Goal: Task Accomplishment & Management: Manage account settings

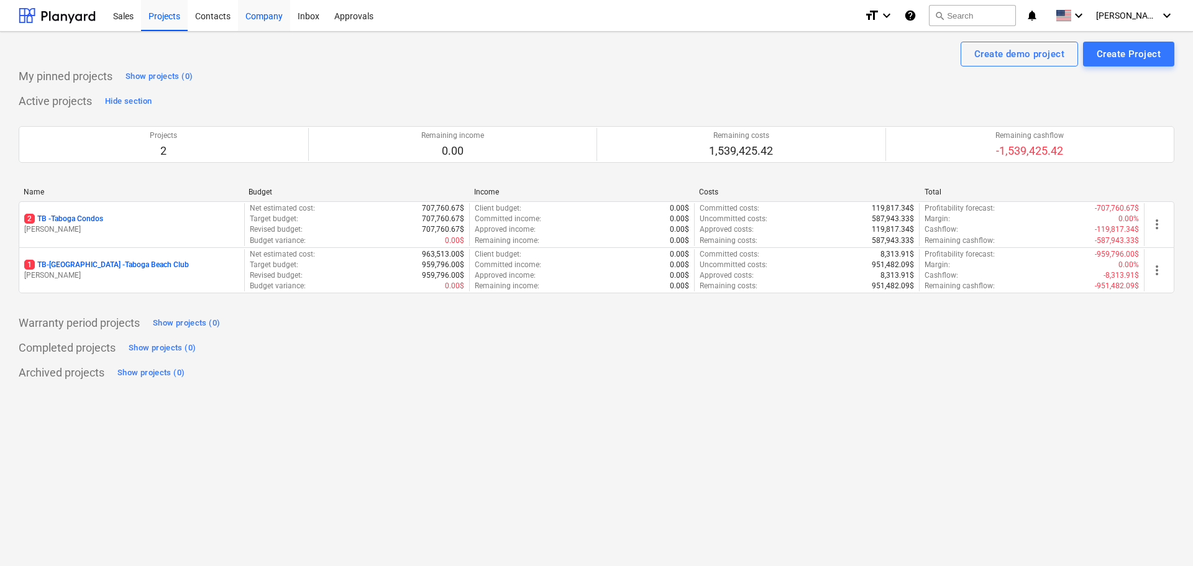
click at [267, 17] on div "Company" at bounding box center [264, 15] width 52 height 32
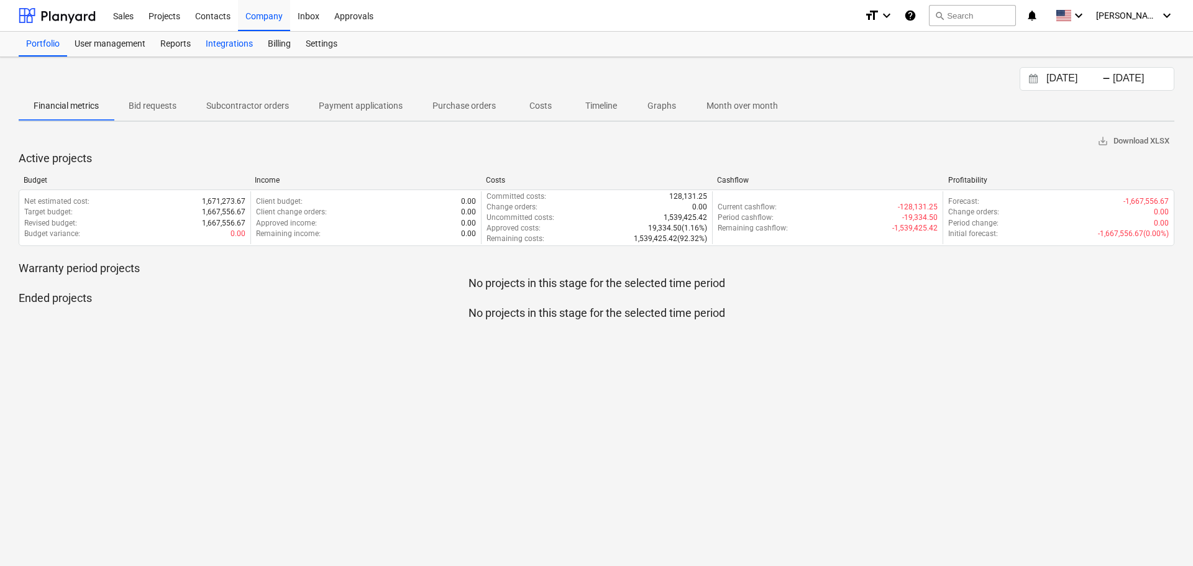
click at [236, 40] on div "Integrations" at bounding box center [229, 44] width 62 height 25
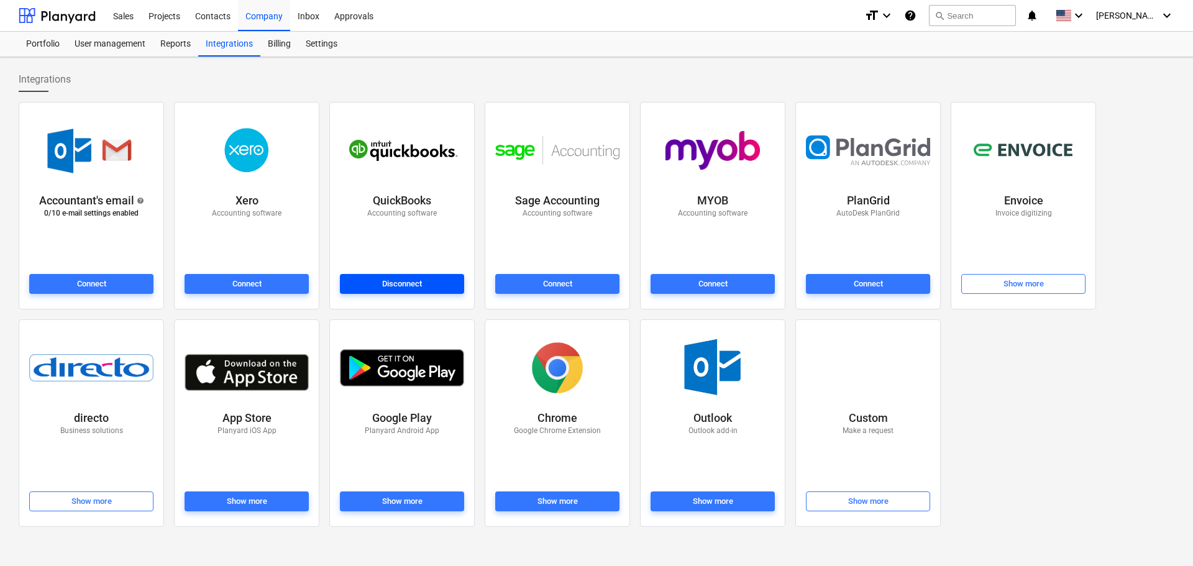
click at [391, 285] on div "Disconnect" at bounding box center [402, 284] width 40 height 14
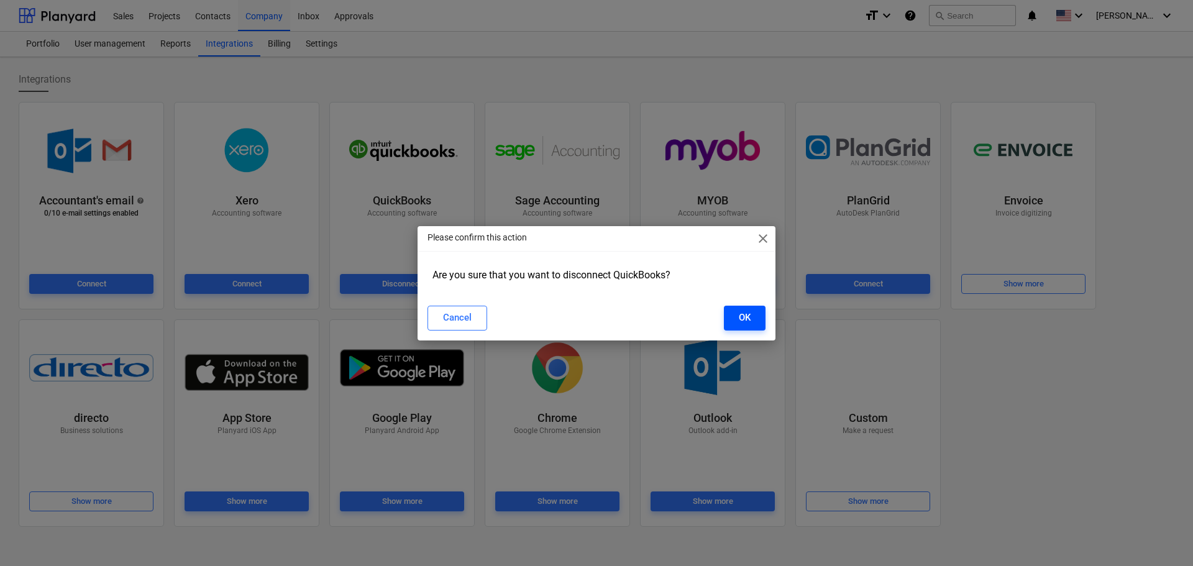
click at [736, 319] on button "OK" at bounding box center [745, 318] width 42 height 25
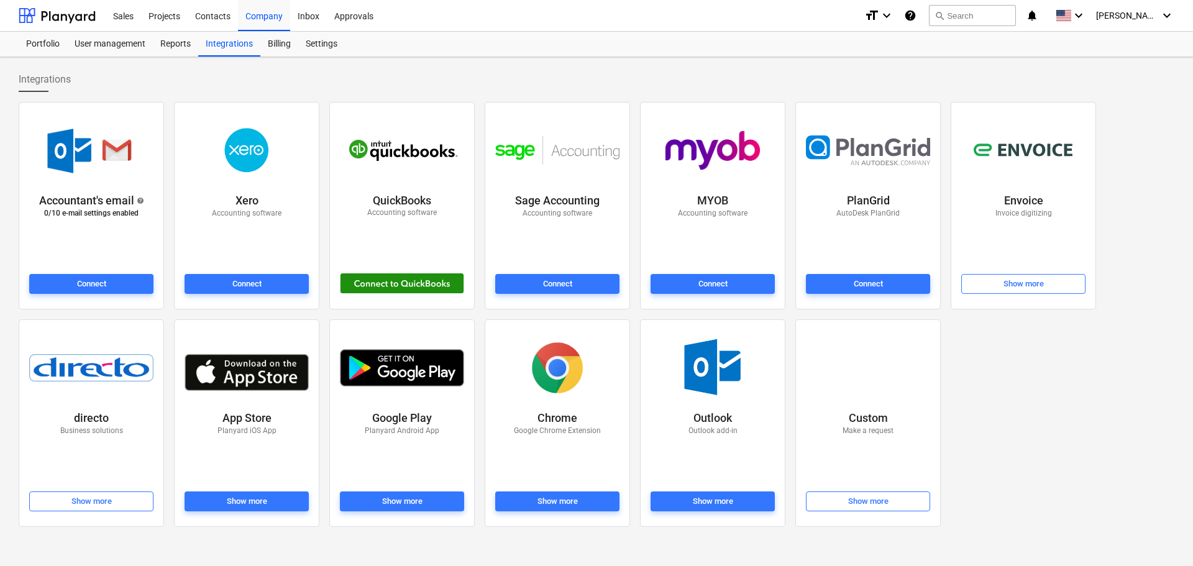
click at [388, 285] on div at bounding box center [402, 283] width 124 height 21
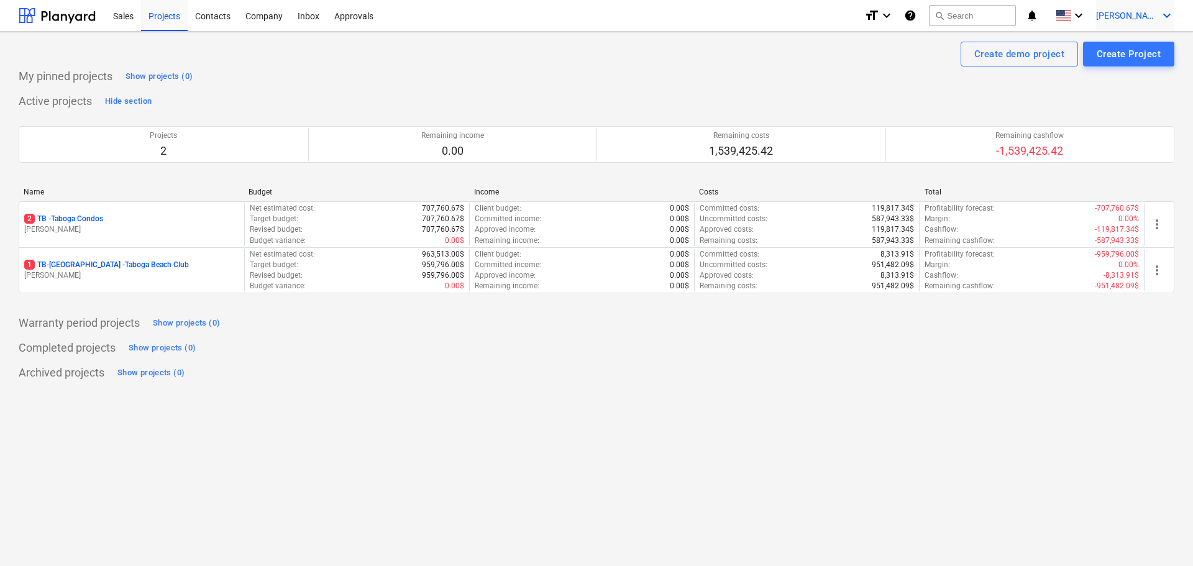
click at [1128, 16] on span "[PERSON_NAME]" at bounding box center [1127, 16] width 62 height 10
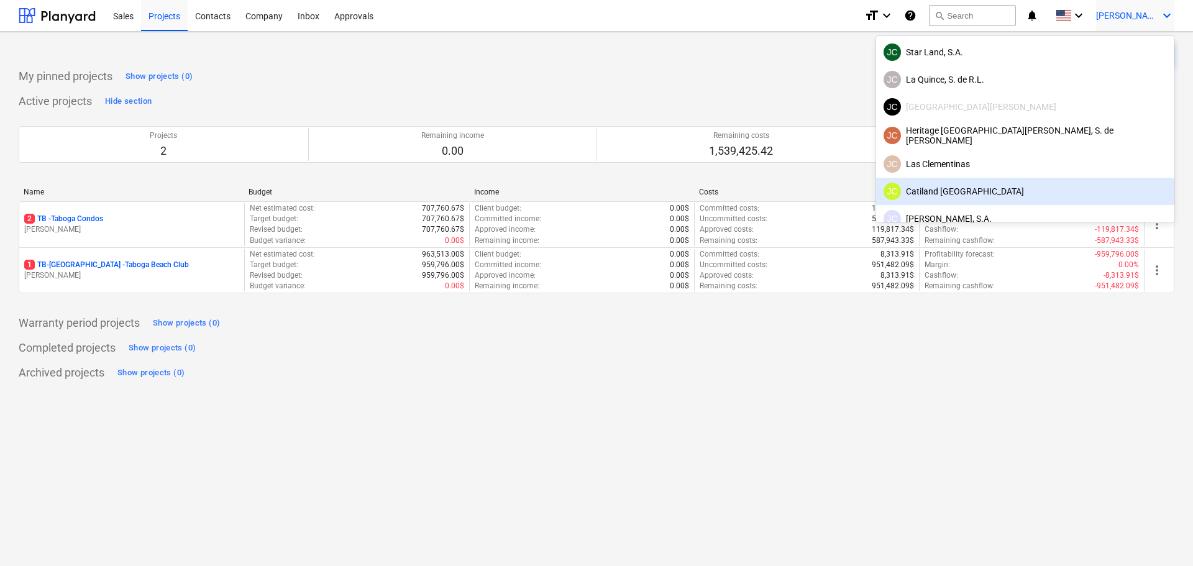
scroll to position [78, 0]
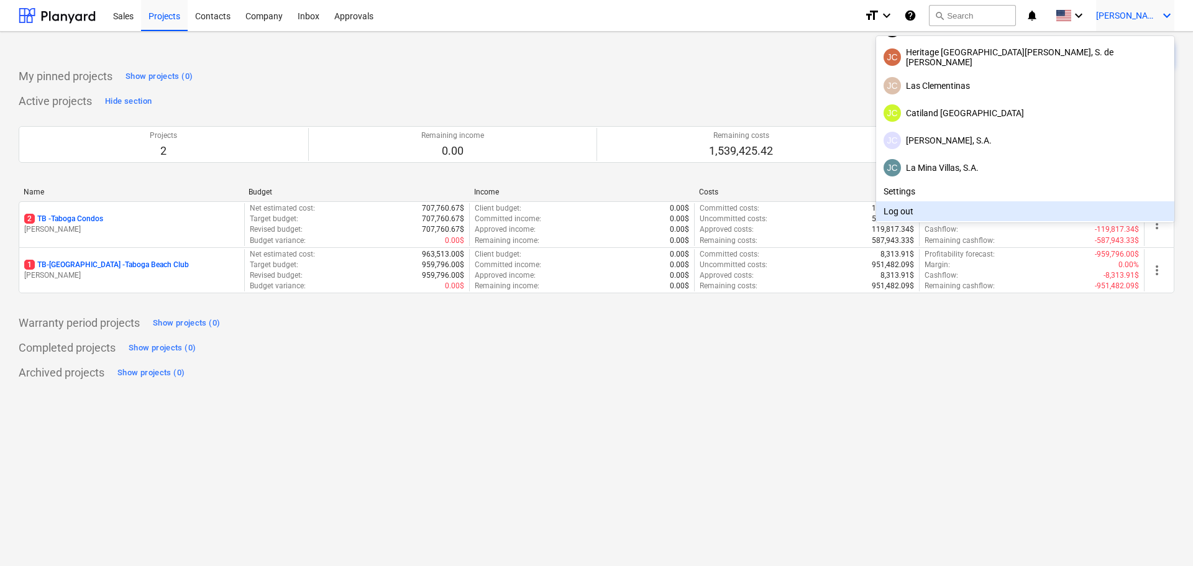
click at [1069, 209] on div "Log out" at bounding box center [1025, 211] width 298 height 20
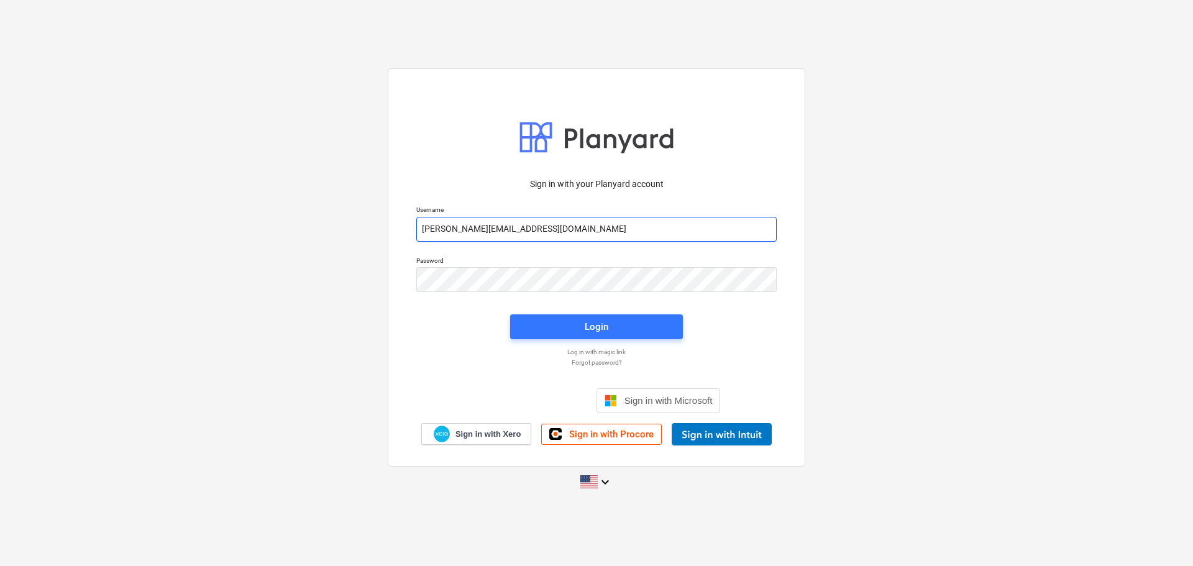
click at [599, 230] on input "[PERSON_NAME][EMAIL_ADDRESS][DOMAIN_NAME]" at bounding box center [596, 229] width 360 height 25
click at [540, 232] on input "[PERSON_NAME][EMAIL_ADDRESS][DOMAIN_NAME]" at bounding box center [596, 229] width 360 height 25
click at [526, 230] on input "[PERSON_NAME][EMAIL_ADDRESS][DOMAIN_NAME]" at bounding box center [596, 229] width 360 height 25
drag, startPoint x: 570, startPoint y: 224, endPoint x: 365, endPoint y: 232, distance: 204.6
click at [365, 232] on div "Sign in with your Planyard account Username [PERSON_NAME][EMAIL_ADDRESS][DOMAIN…" at bounding box center [596, 282] width 1193 height 449
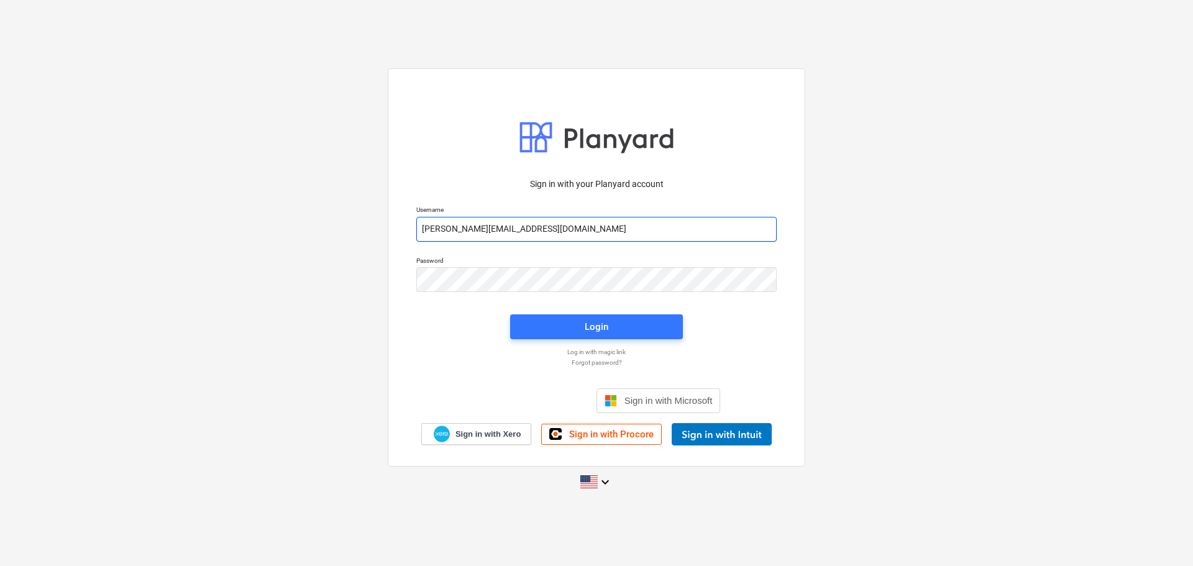
paste input "taboga"
type input "[PERSON_NAME][EMAIL_ADDRESS][DOMAIN_NAME]"
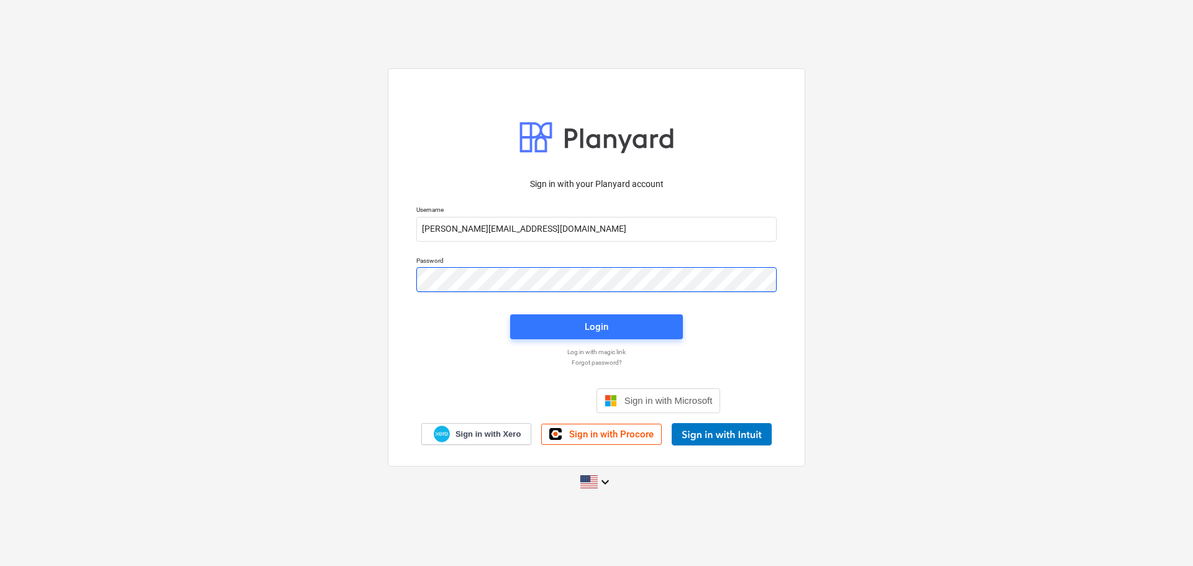
click at [386, 278] on div "Sign in with your Planyard account Username [PERSON_NAME][EMAIL_ADDRESS][DOMAIN…" at bounding box center [596, 282] width 1193 height 449
click at [744, 307] on div "Sign in with your Planyard account Username [PERSON_NAME][EMAIL_ADDRESS][DOMAIN…" at bounding box center [596, 307] width 375 height 275
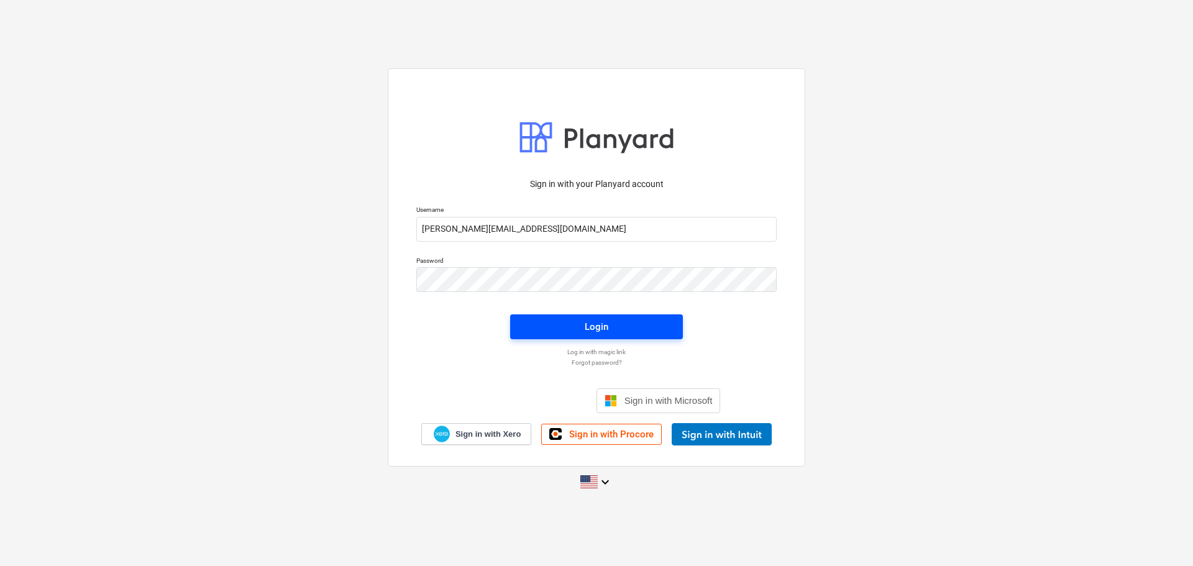
click at [642, 325] on span "Login" at bounding box center [596, 327] width 143 height 16
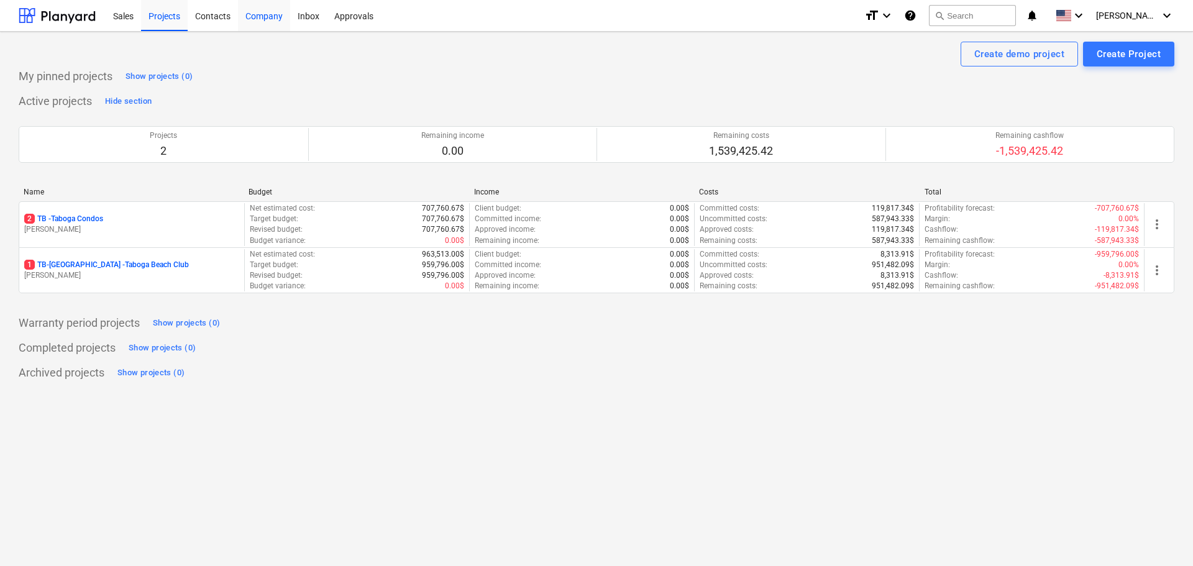
click at [261, 16] on div "Company" at bounding box center [264, 15] width 52 height 32
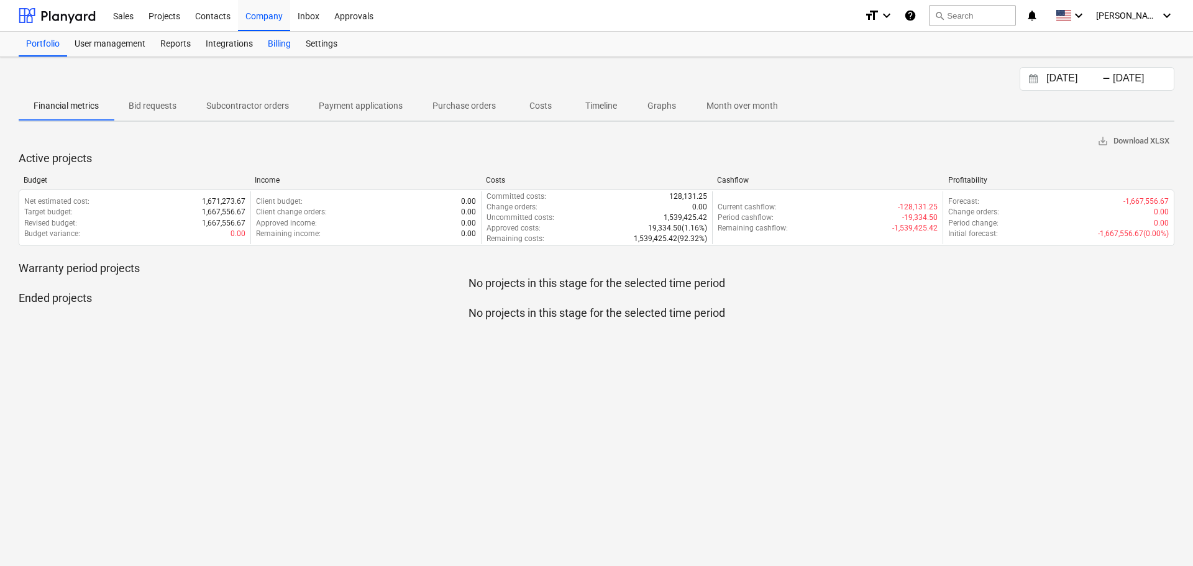
click at [289, 43] on div "Billing" at bounding box center [279, 44] width 38 height 25
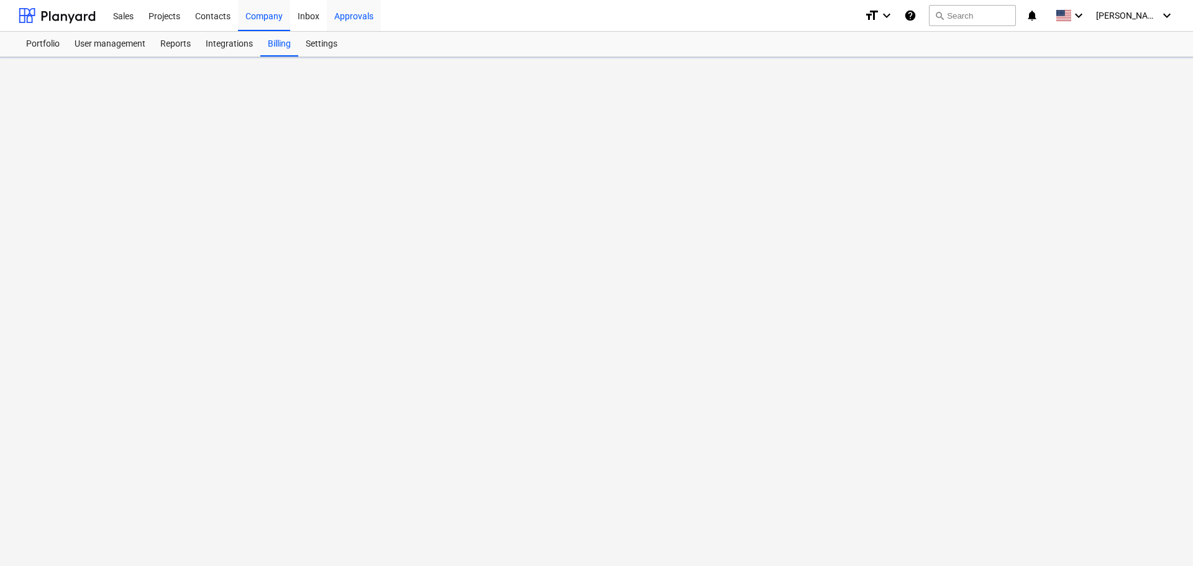
click at [338, 13] on div "Approvals" at bounding box center [354, 15] width 54 height 32
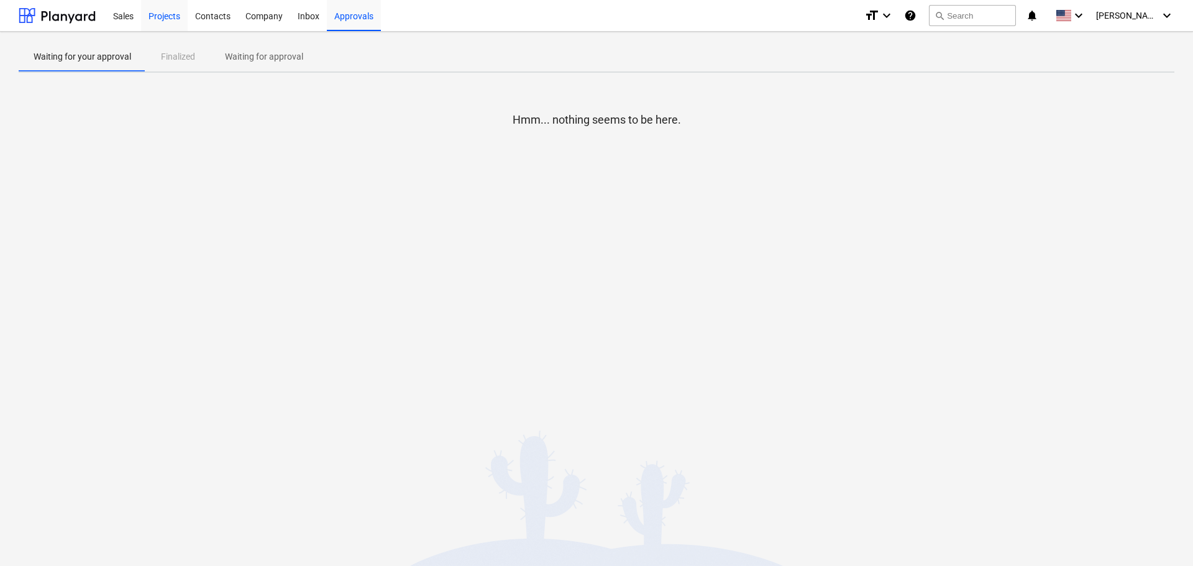
click at [164, 12] on div "Projects" at bounding box center [164, 15] width 47 height 32
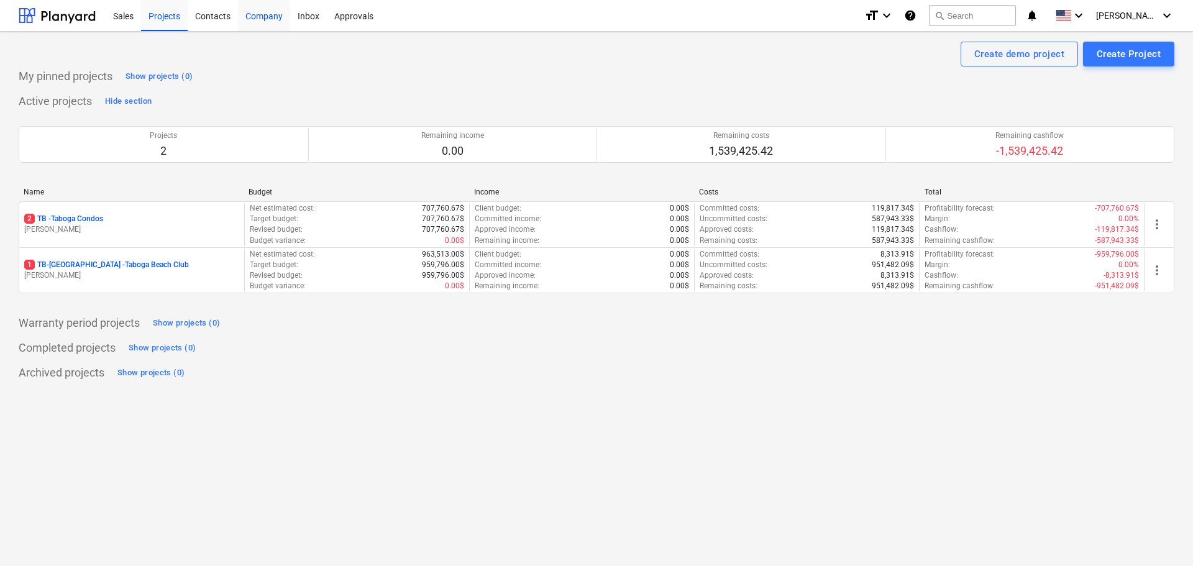
click at [270, 16] on div "Company" at bounding box center [264, 15] width 52 height 32
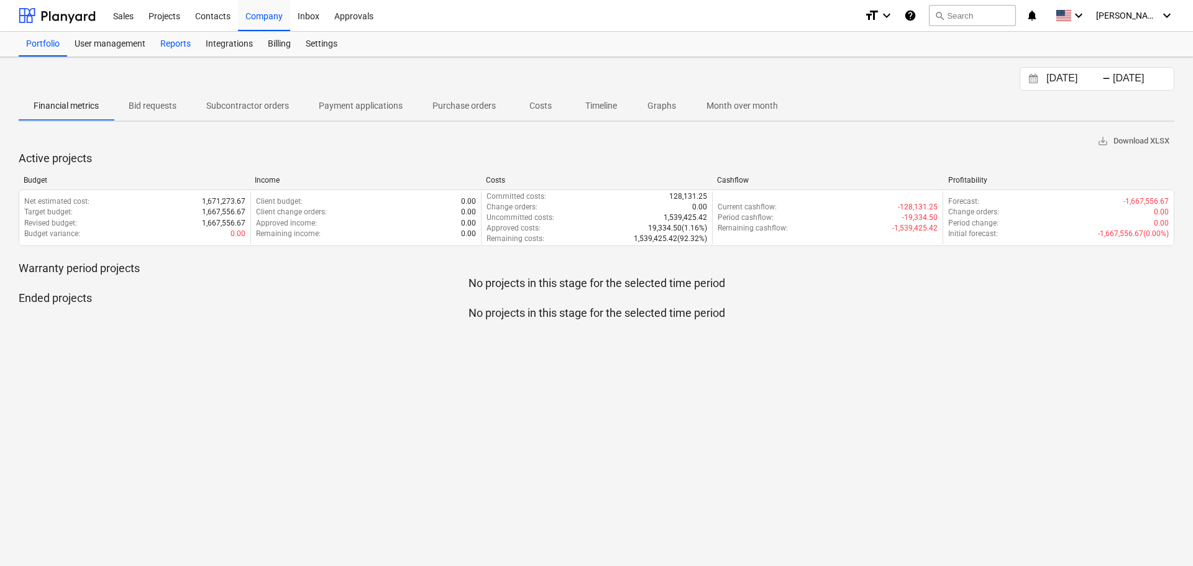
click at [178, 47] on div "Reports" at bounding box center [175, 44] width 45 height 25
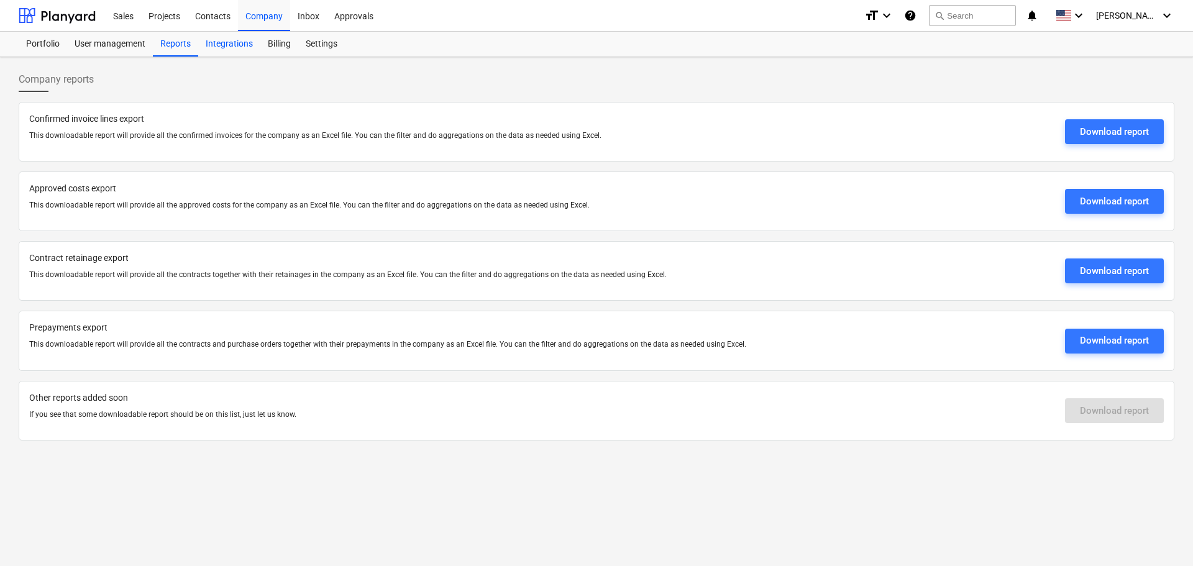
click at [234, 37] on div "Integrations" at bounding box center [229, 44] width 62 height 25
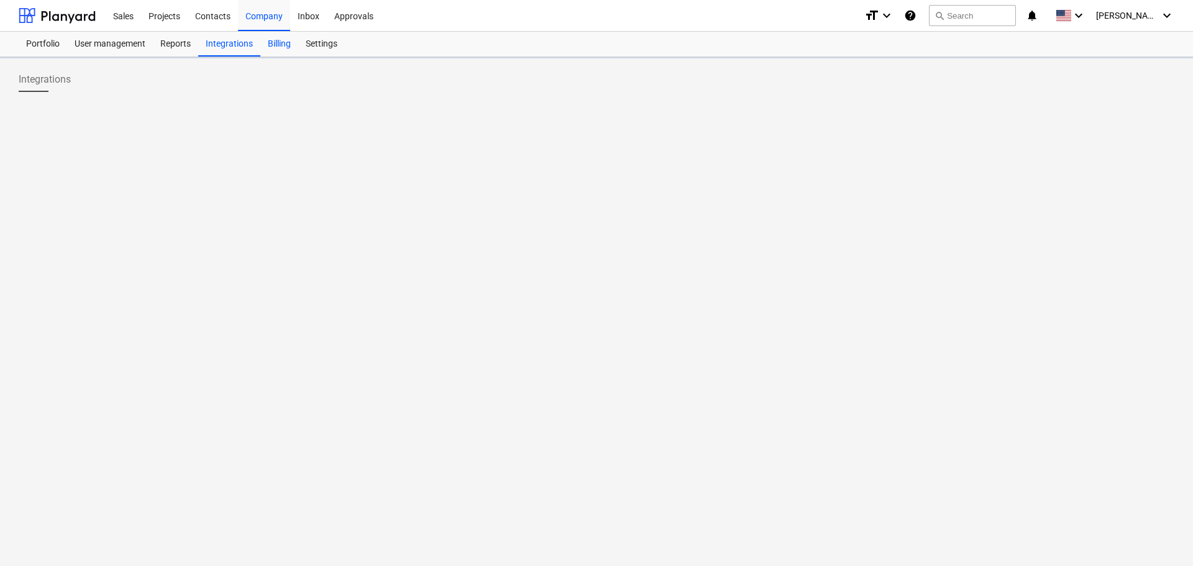
click at [281, 43] on div "Billing" at bounding box center [279, 44] width 38 height 25
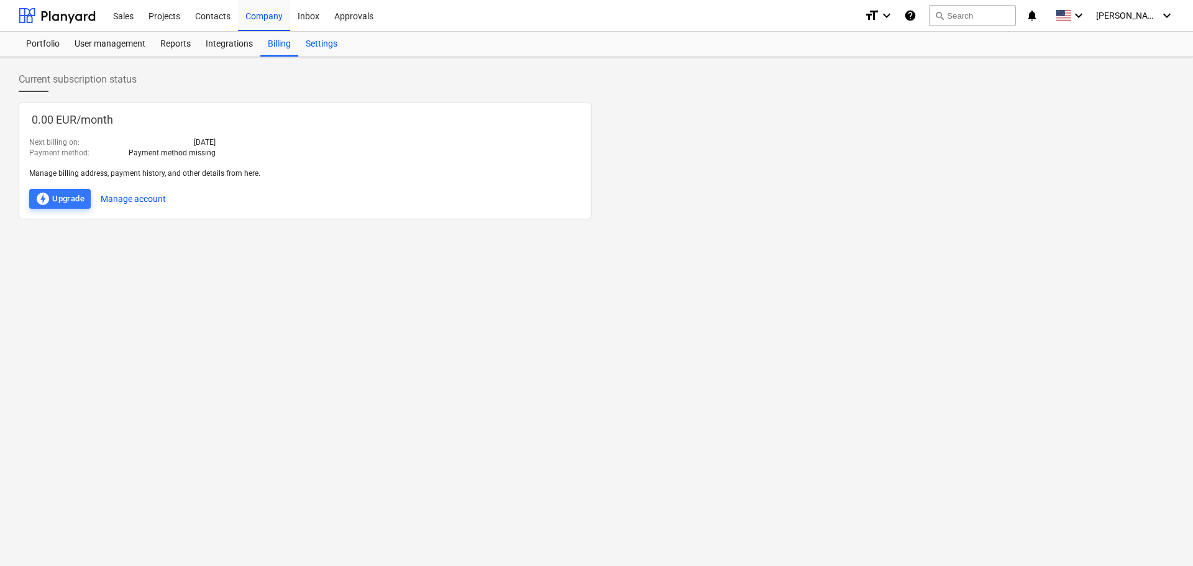
click at [322, 42] on div "Settings" at bounding box center [321, 44] width 47 height 25
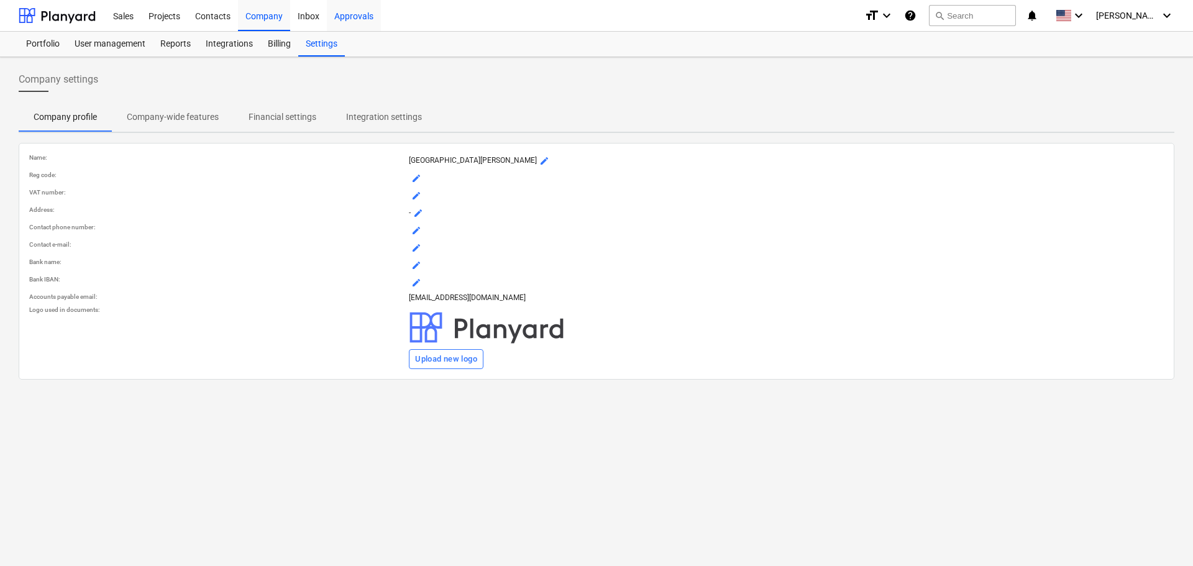
click at [335, 19] on div "Approvals" at bounding box center [354, 15] width 54 height 32
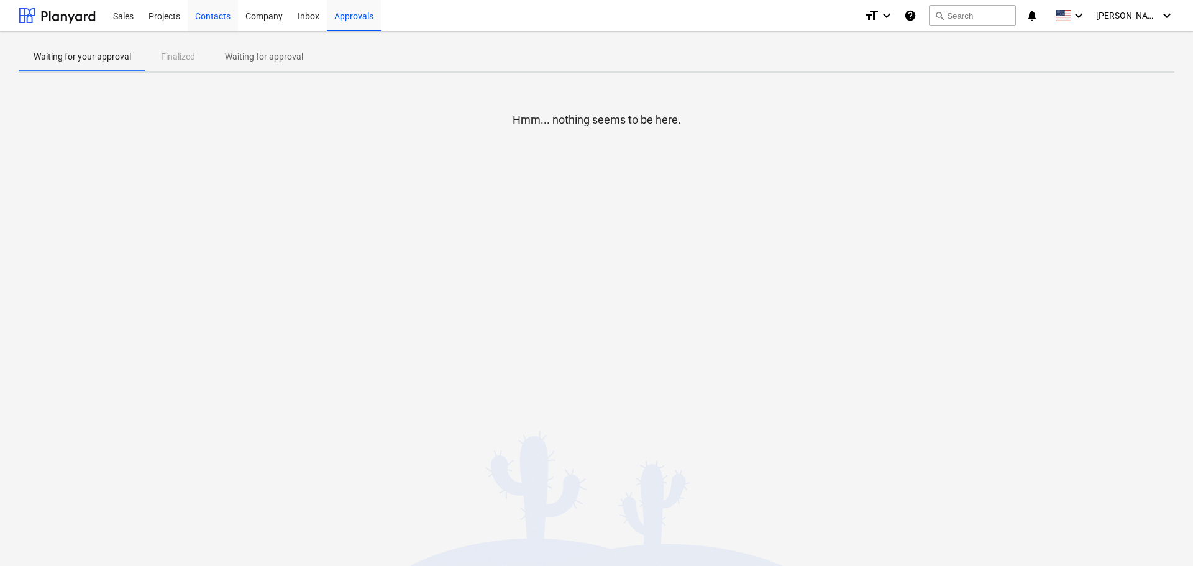
click at [209, 11] on div "Contacts" at bounding box center [213, 15] width 50 height 32
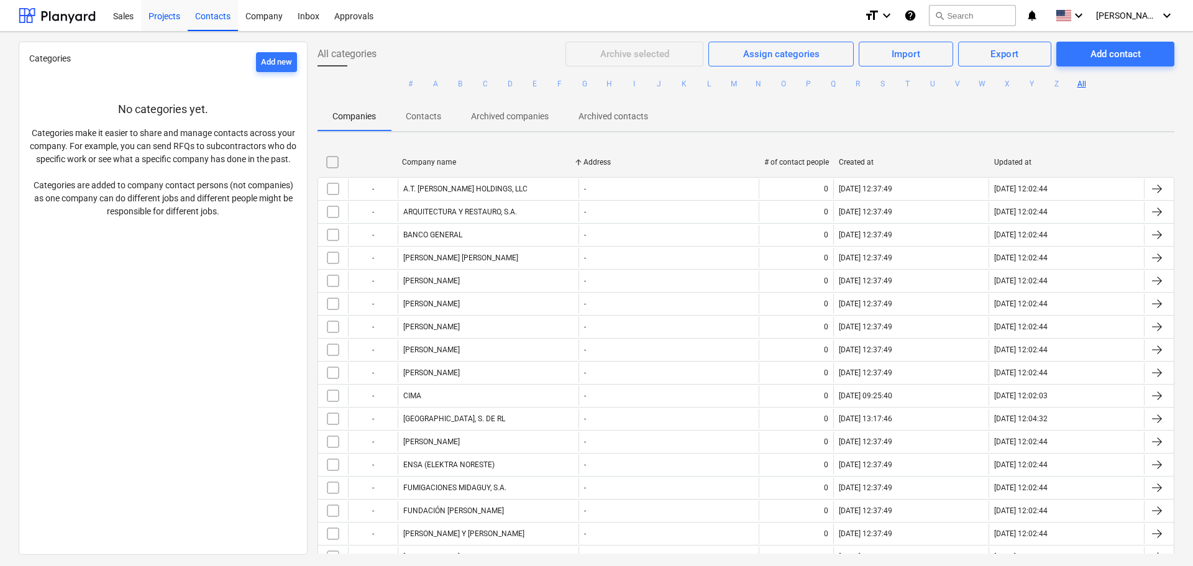
click at [167, 16] on div "Projects" at bounding box center [164, 15] width 47 height 32
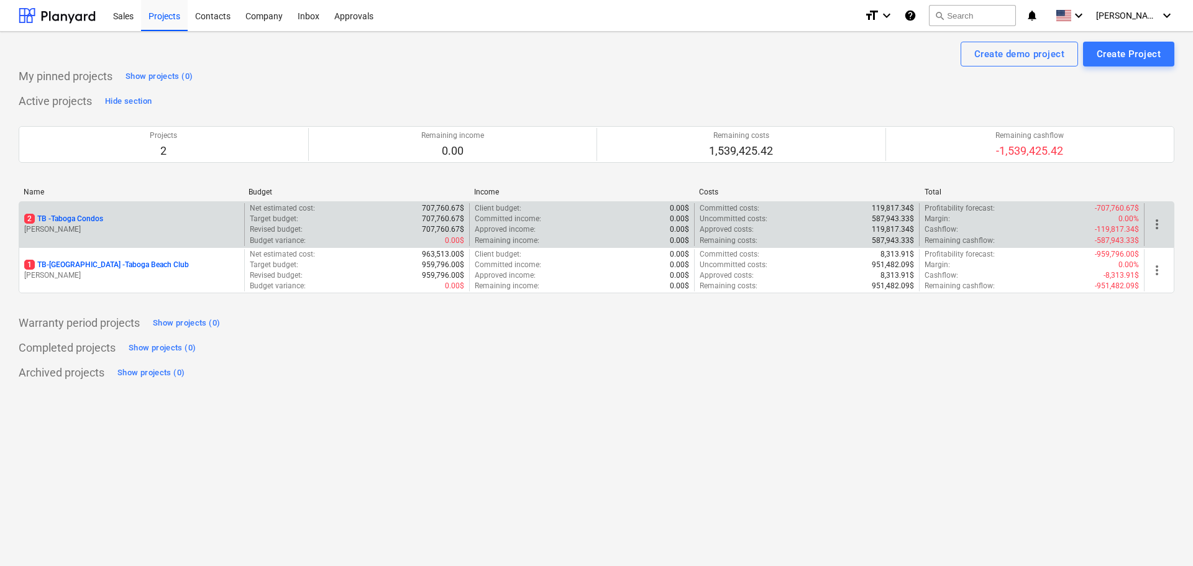
click at [98, 221] on p "2 TB - Taboga Condos" at bounding box center [63, 219] width 79 height 11
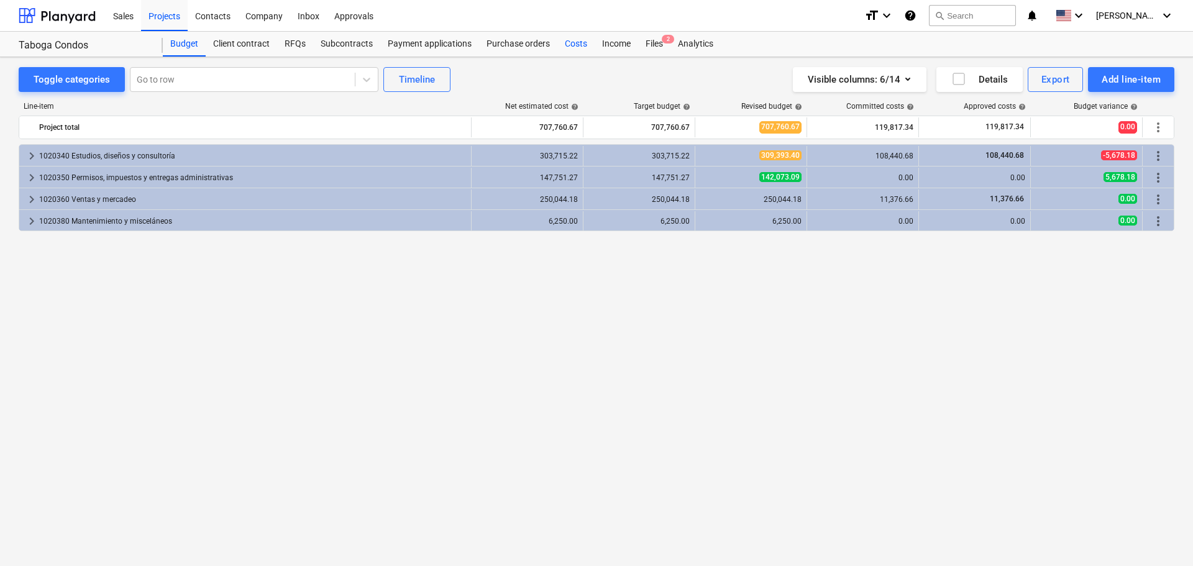
click at [565, 42] on div "Costs" at bounding box center [575, 44] width 37 height 25
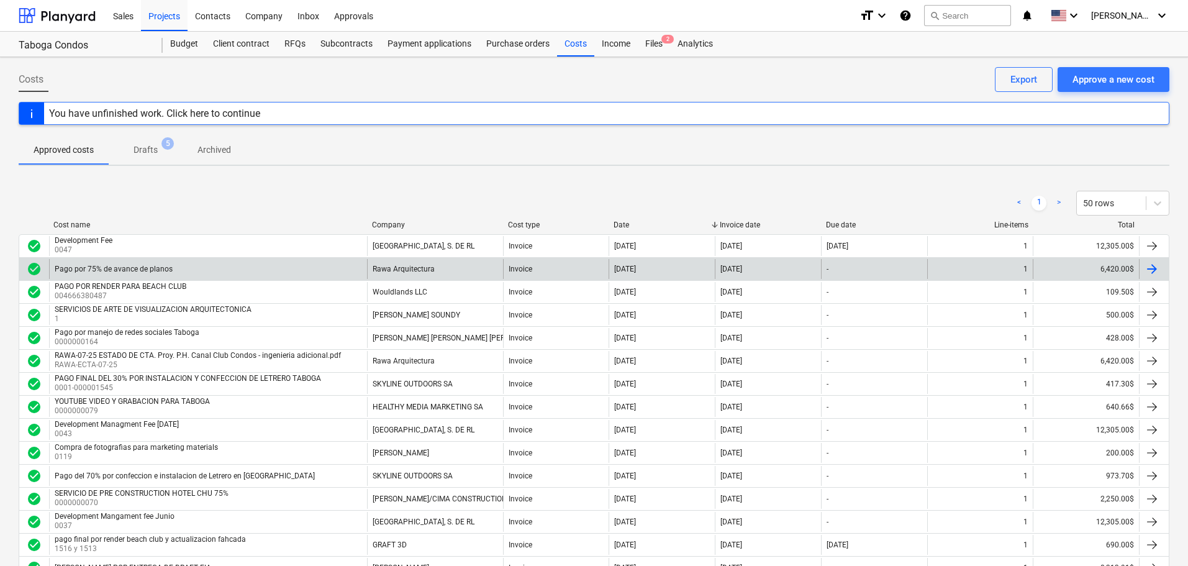
click at [167, 270] on div "Pago por 75% de avance de planos" at bounding box center [114, 269] width 118 height 9
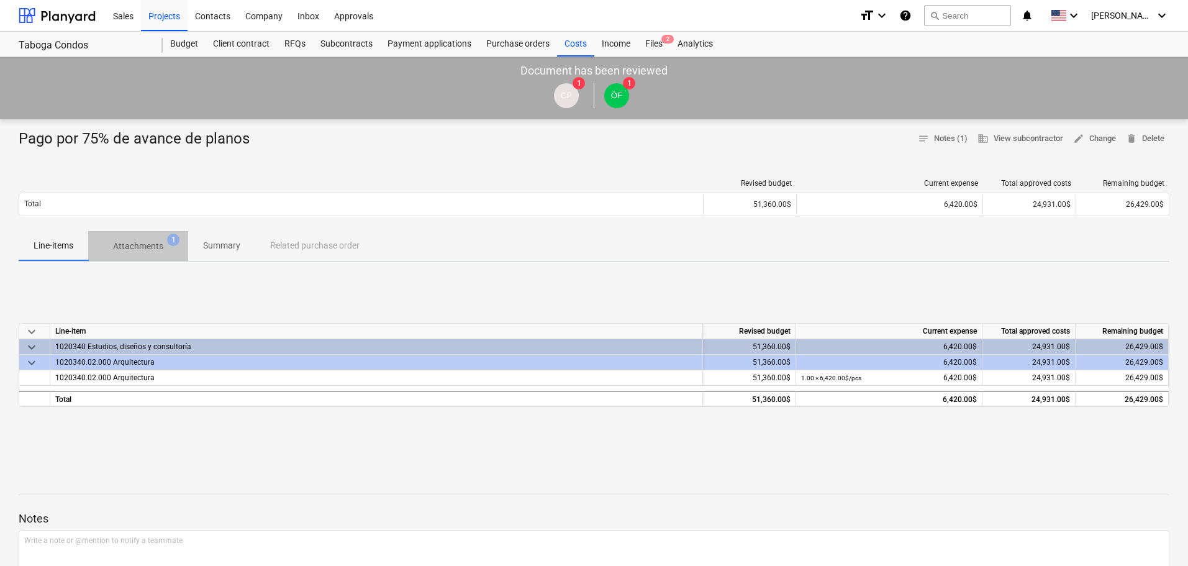
click at [141, 251] on p "Attachments" at bounding box center [138, 246] width 50 height 13
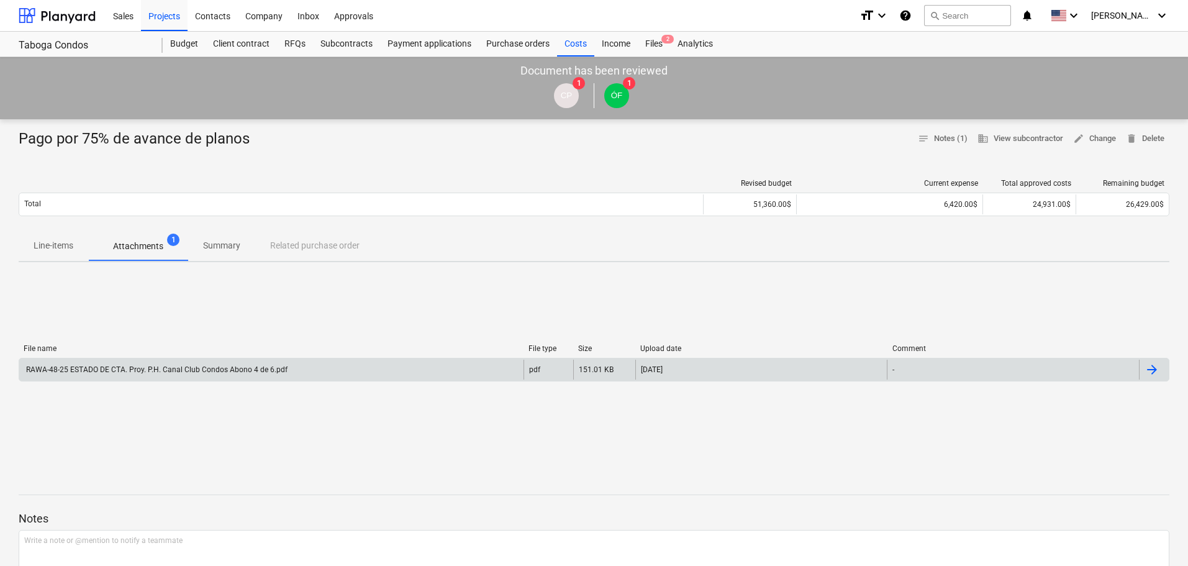
click at [161, 364] on div "RAWA-48-25 ESTADO DE CTA. Proy. P.H. Canal Club Condos Abono 4 de 6.pdf" at bounding box center [271, 370] width 504 height 20
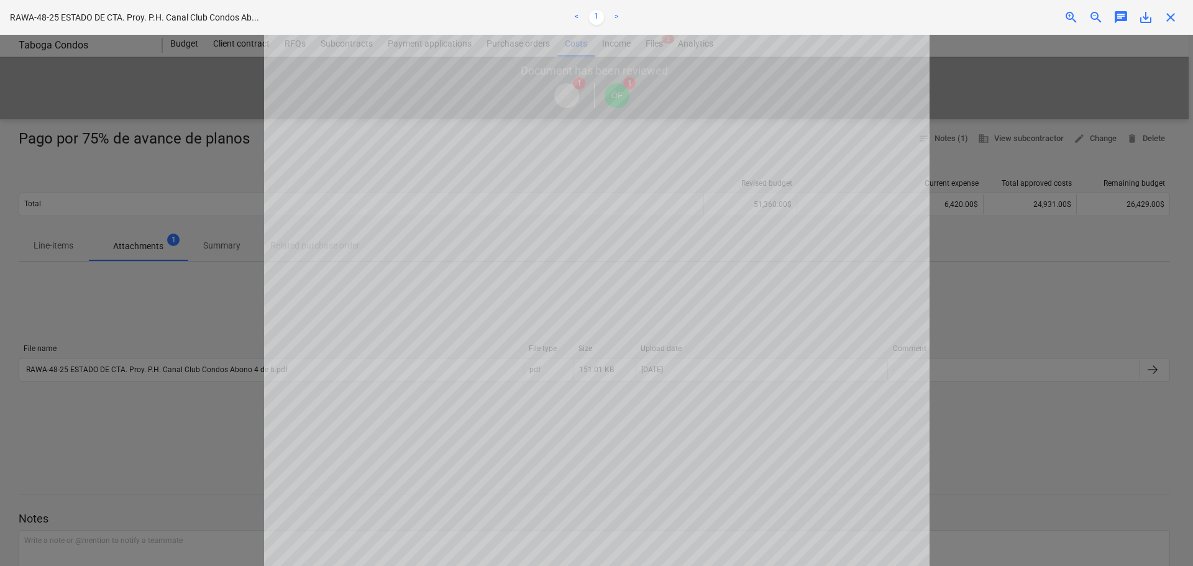
scroll to position [186, 0]
click at [1175, 27] on div "RAWA-48-25 ESTADO DE CTA. Proy. P.H. Canal Club Condos Ab... < 1 > zoom_in zoom…" at bounding box center [596, 17] width 1193 height 35
click at [1172, 16] on span "close" at bounding box center [1170, 17] width 15 height 15
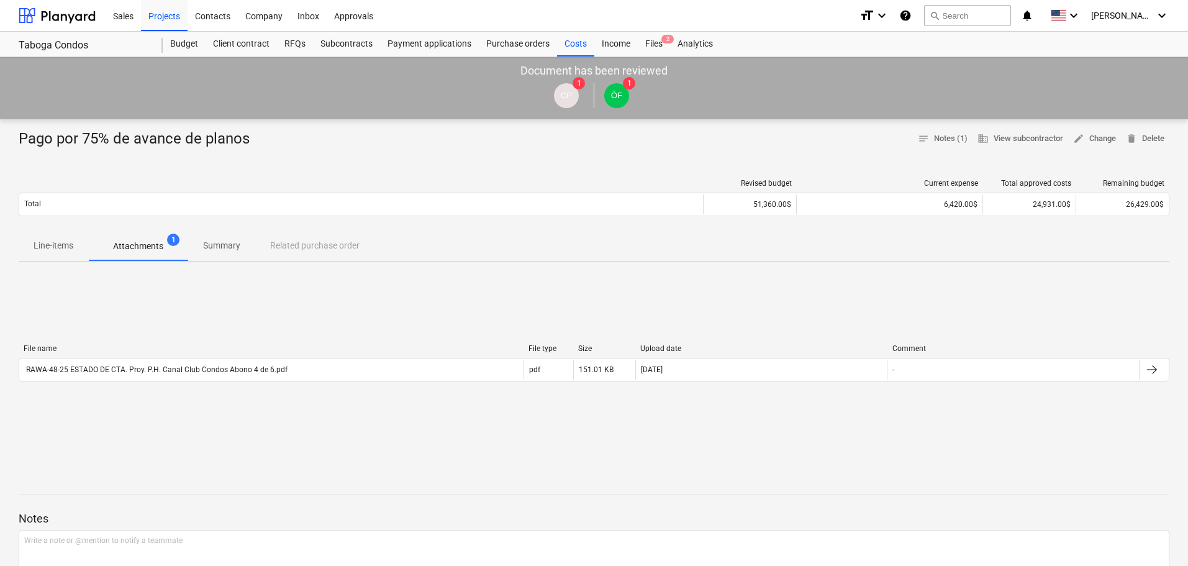
click at [58, 250] on p "Line-items" at bounding box center [54, 245] width 40 height 13
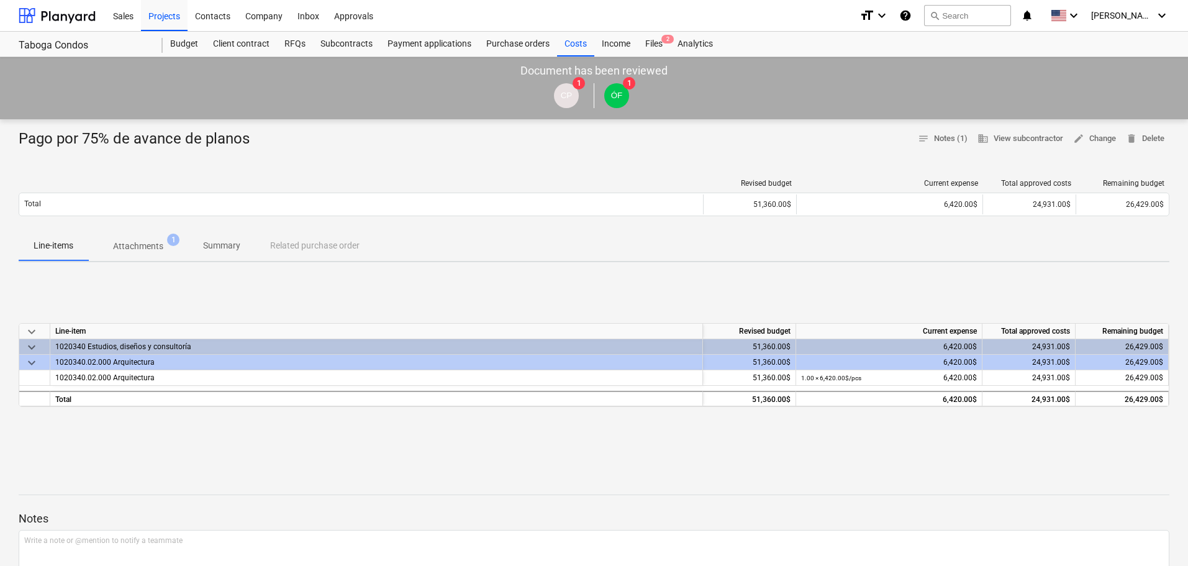
click at [232, 240] on p "Summary" at bounding box center [221, 245] width 37 height 13
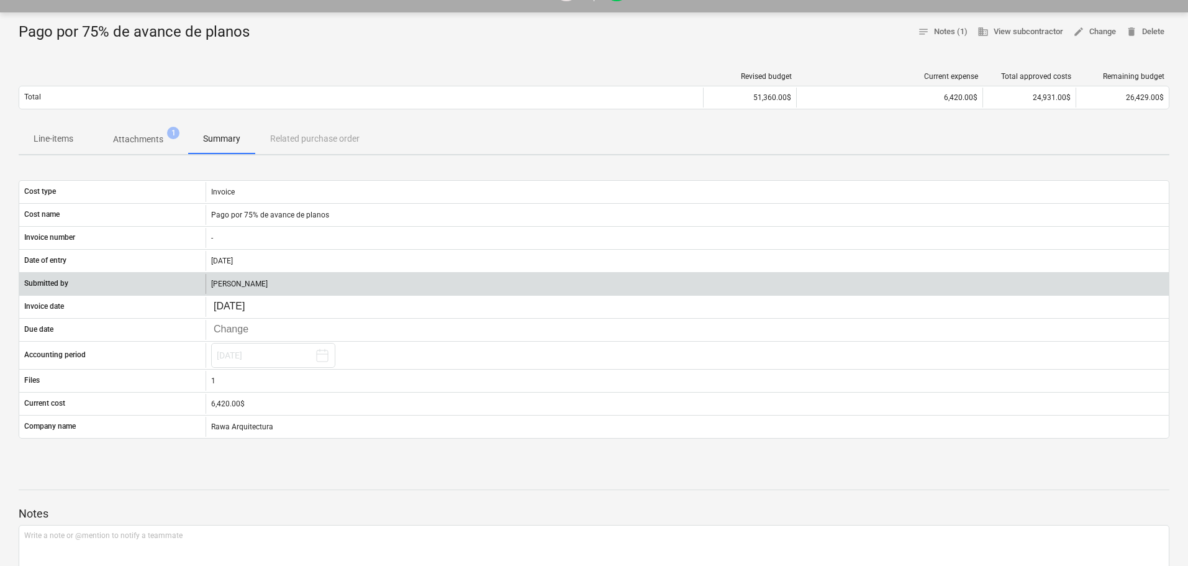
scroll to position [124, 0]
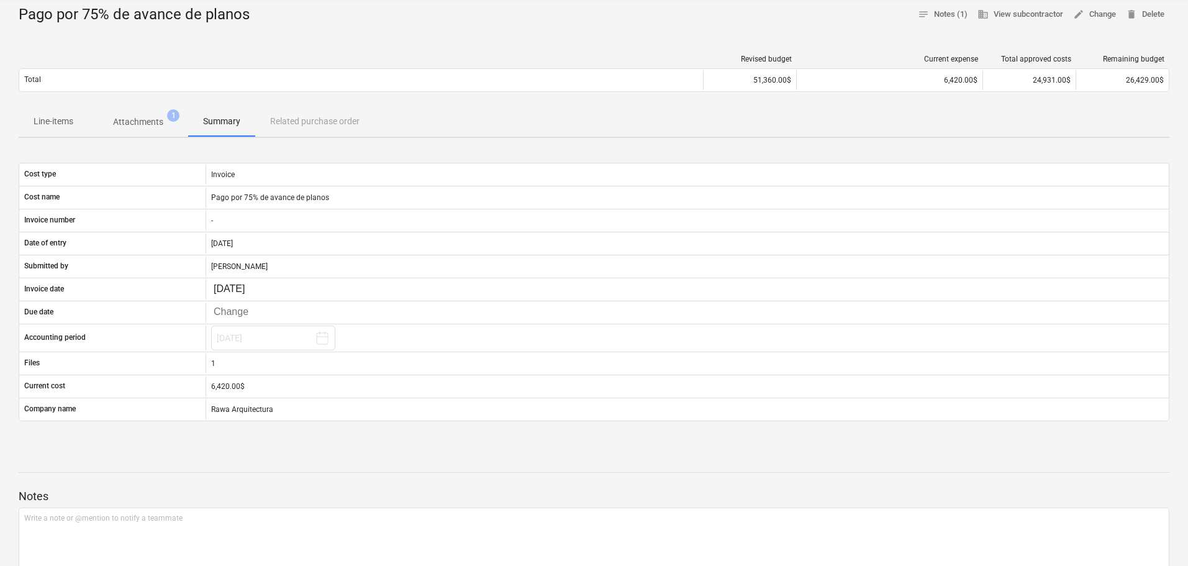
click at [148, 122] on p "Attachments" at bounding box center [138, 122] width 50 height 13
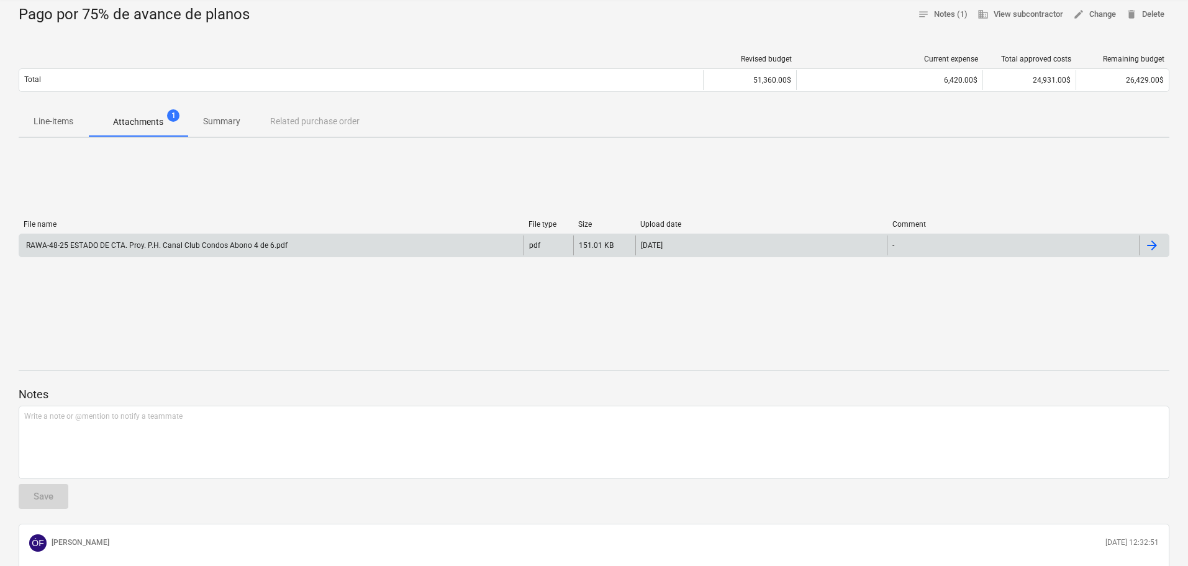
click at [259, 245] on div "RAWA-48-25 ESTADO DE CTA. Proy. P.H. Canal Club Condos Abono 4 de 6.pdf" at bounding box center [155, 245] width 263 height 9
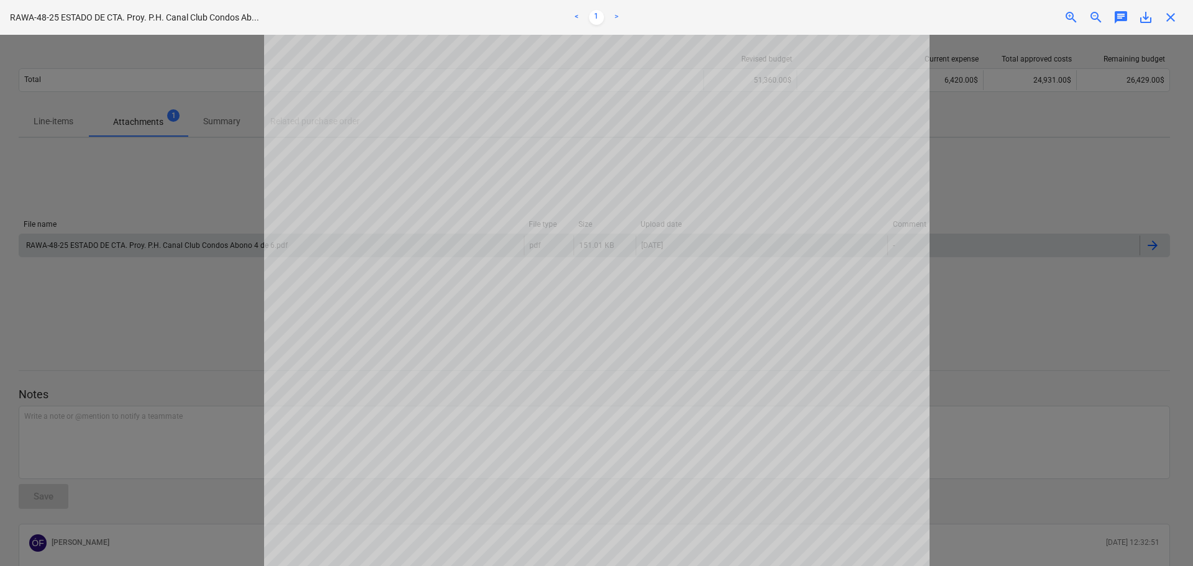
click at [1169, 14] on span "close" at bounding box center [1170, 17] width 15 height 15
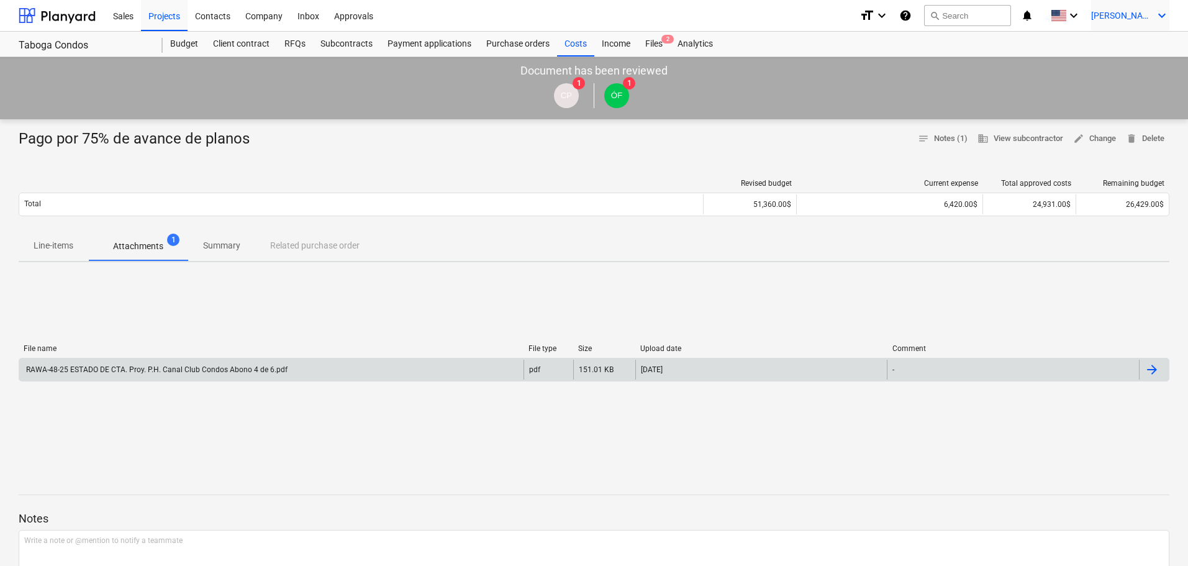
click at [1139, 21] on div "[PERSON_NAME] keyboard_arrow_down" at bounding box center [1131, 15] width 78 height 31
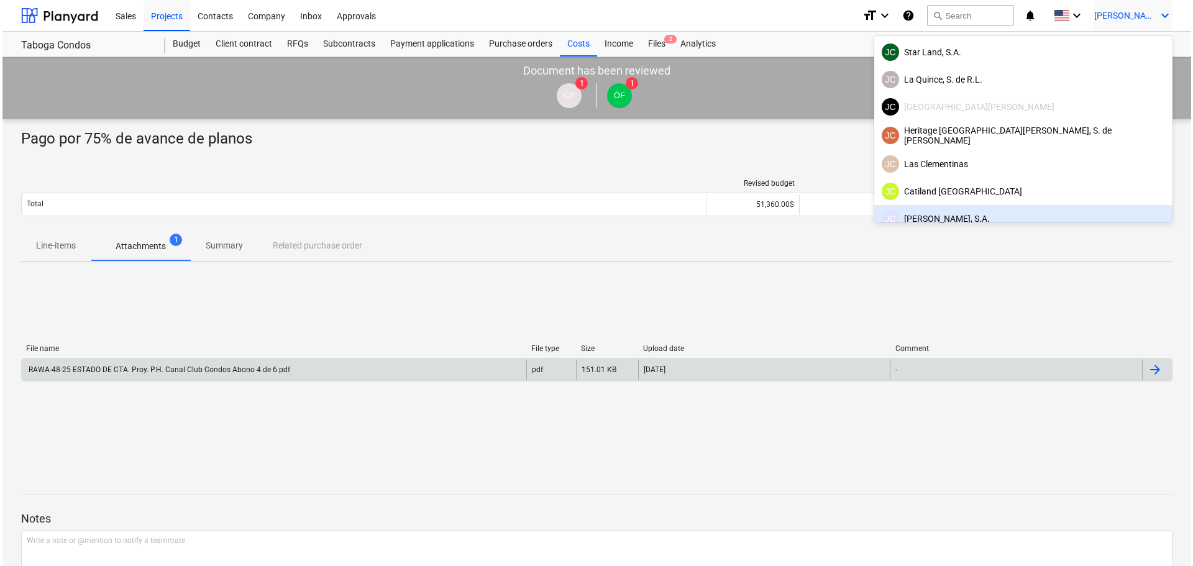
scroll to position [78, 0]
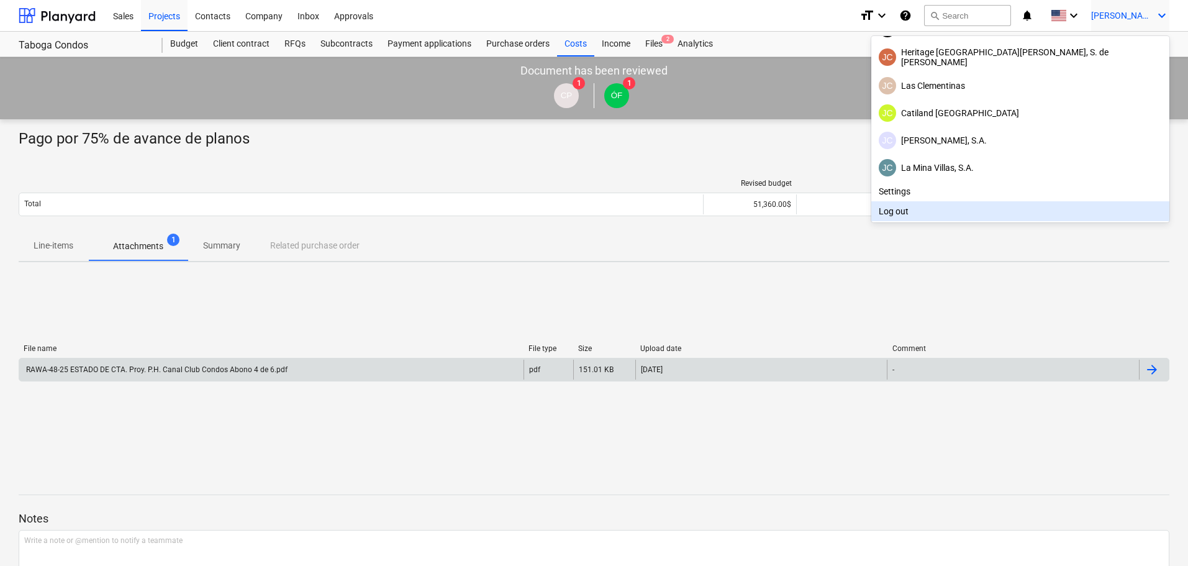
click at [1056, 206] on div "Log out" at bounding box center [1021, 211] width 298 height 20
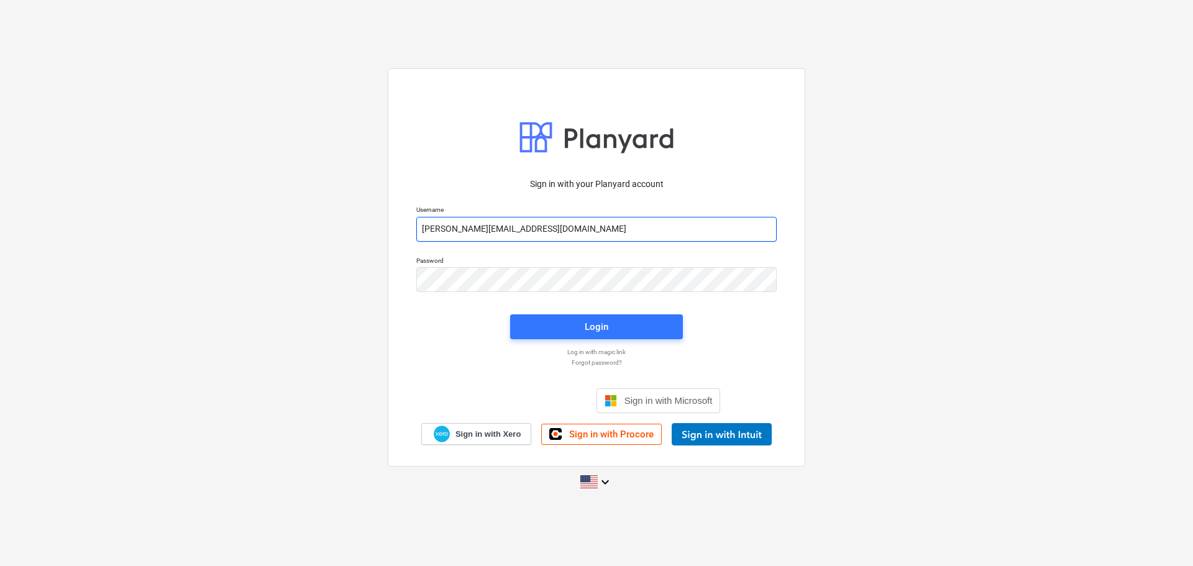
drag, startPoint x: 570, startPoint y: 222, endPoint x: 388, endPoint y: 223, distance: 182.0
click at [388, 223] on div "Sign in with your Planyard account Username [PERSON_NAME][EMAIL_ADDRESS][DOMAIN…" at bounding box center [596, 267] width 417 height 398
paste input "email"
type input "[PERSON_NAME][EMAIL_ADDRESS][DOMAIN_NAME]"
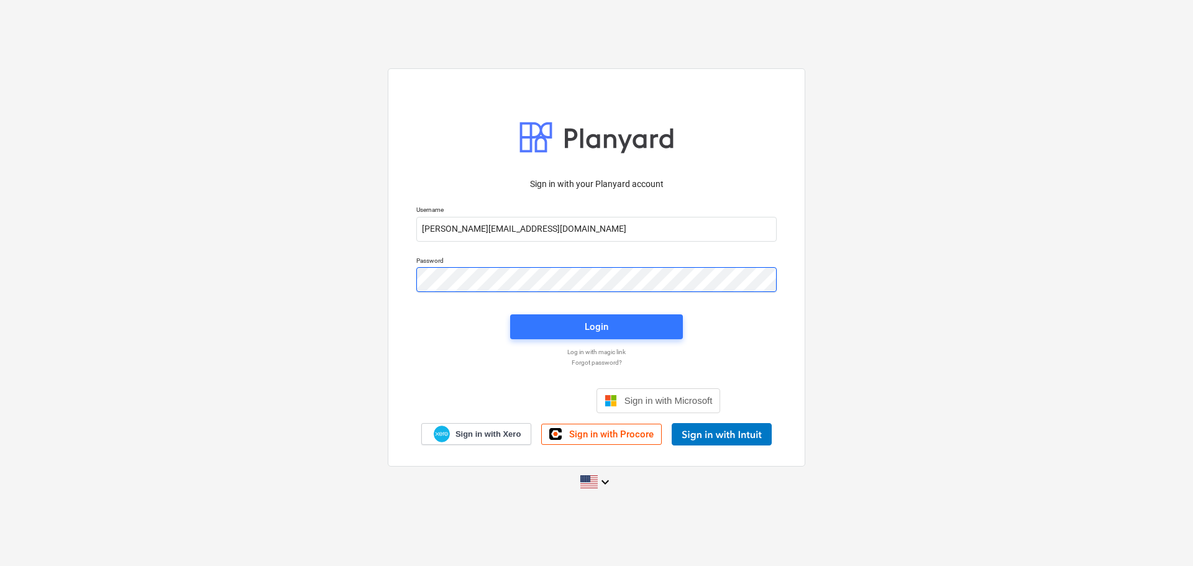
click at [386, 277] on div "Sign in with your Planyard account Username [PERSON_NAME][EMAIL_ADDRESS][DOMAIN…" at bounding box center [596, 282] width 1193 height 449
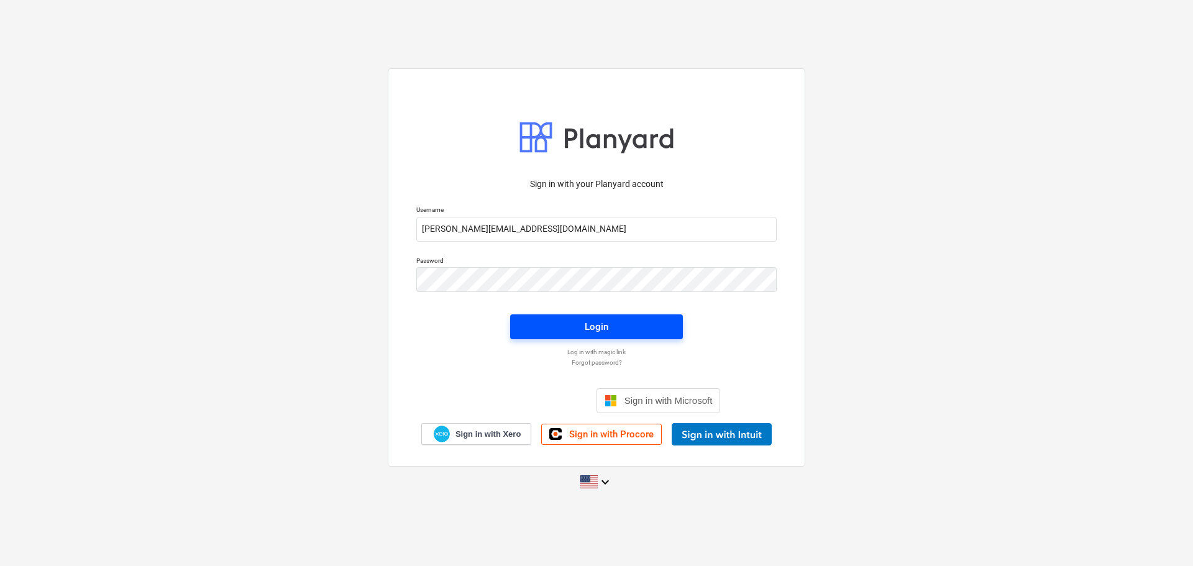
click at [673, 326] on button "Login" at bounding box center [596, 326] width 173 height 25
